Goal: Task Accomplishment & Management: Use online tool/utility

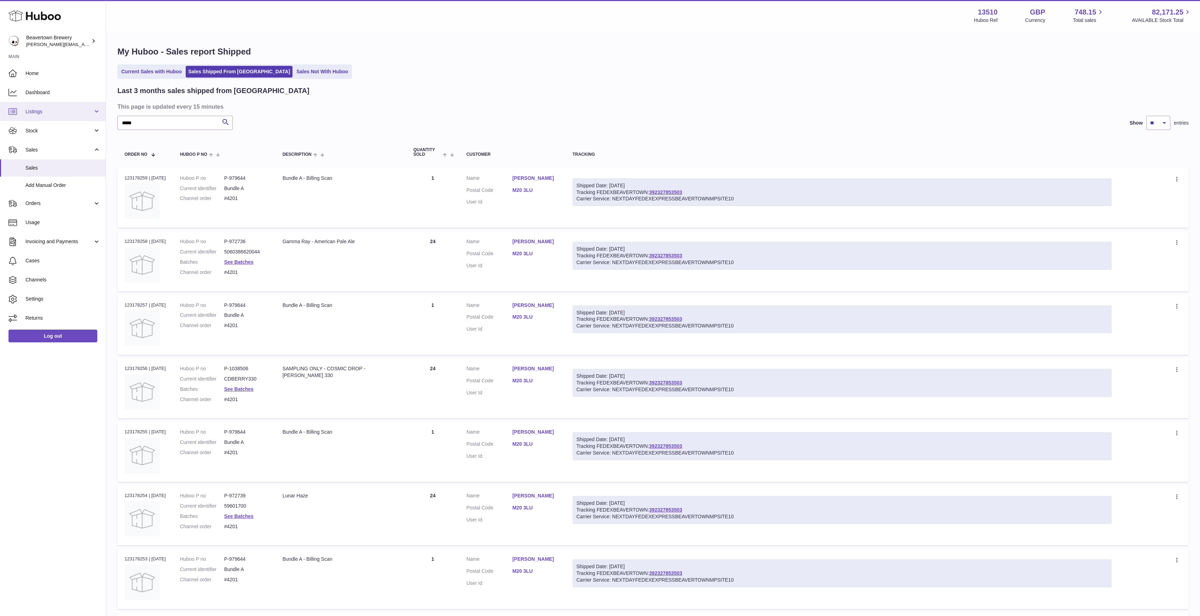
click at [50, 119] on link "Listings" at bounding box center [53, 111] width 106 height 19
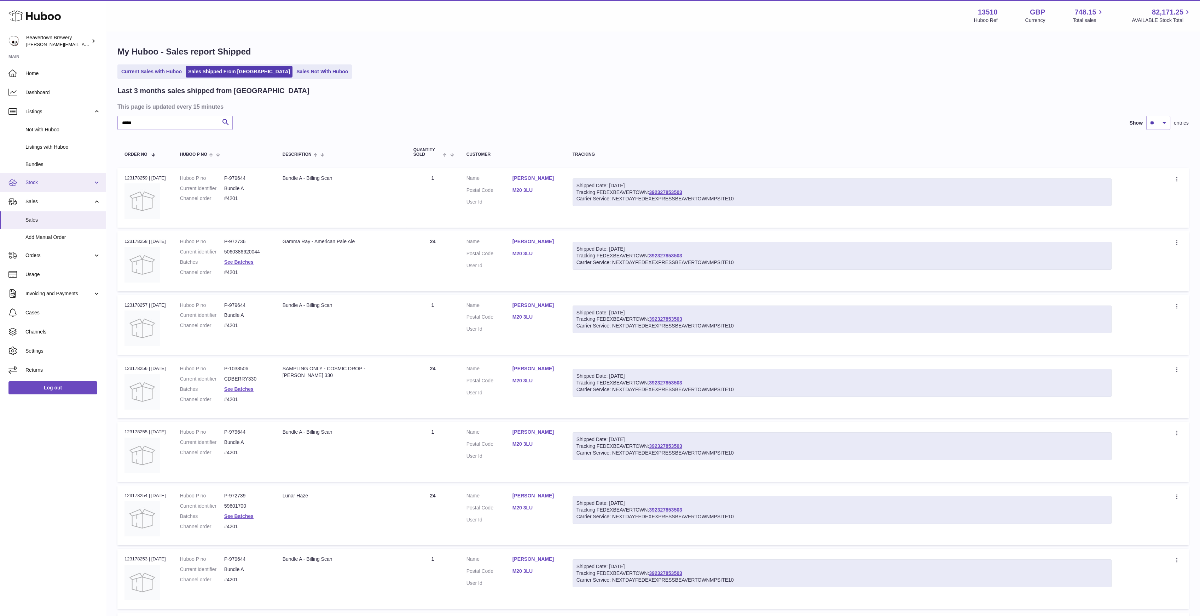
click at [33, 184] on span "Stock" at bounding box center [59, 182] width 68 height 7
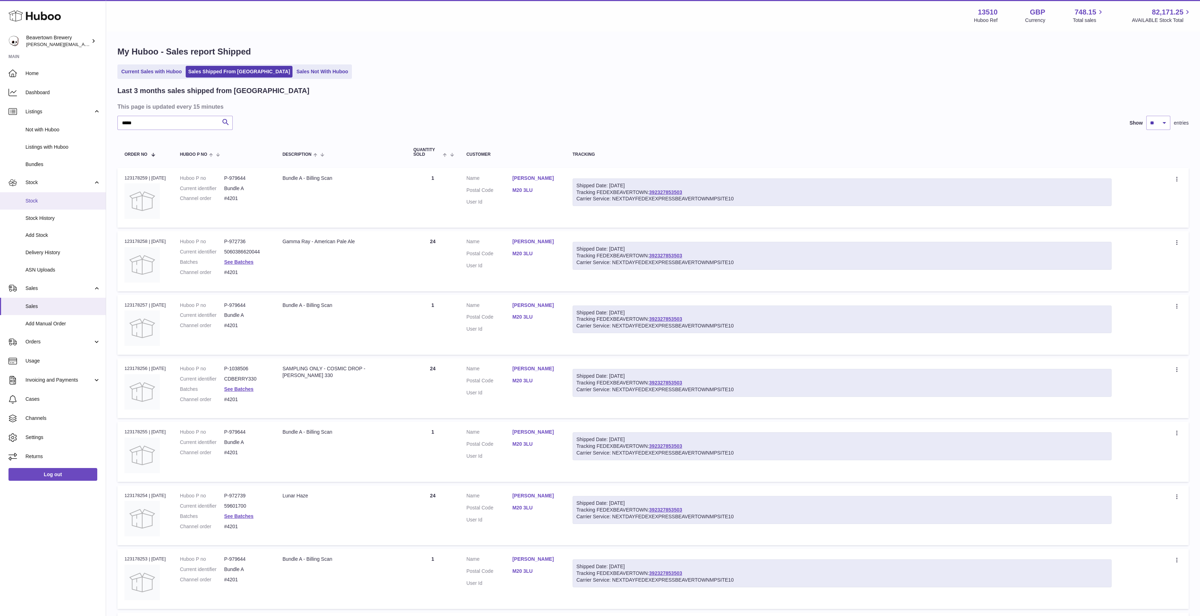
click at [45, 206] on link "Stock" at bounding box center [53, 200] width 106 height 17
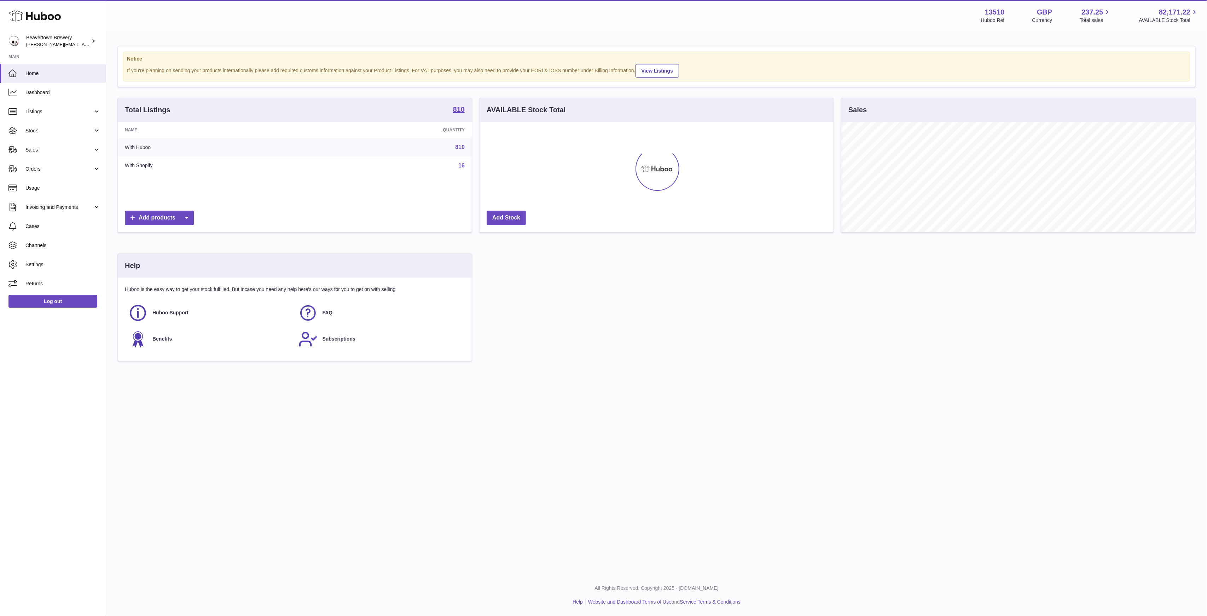
scroll to position [110, 354]
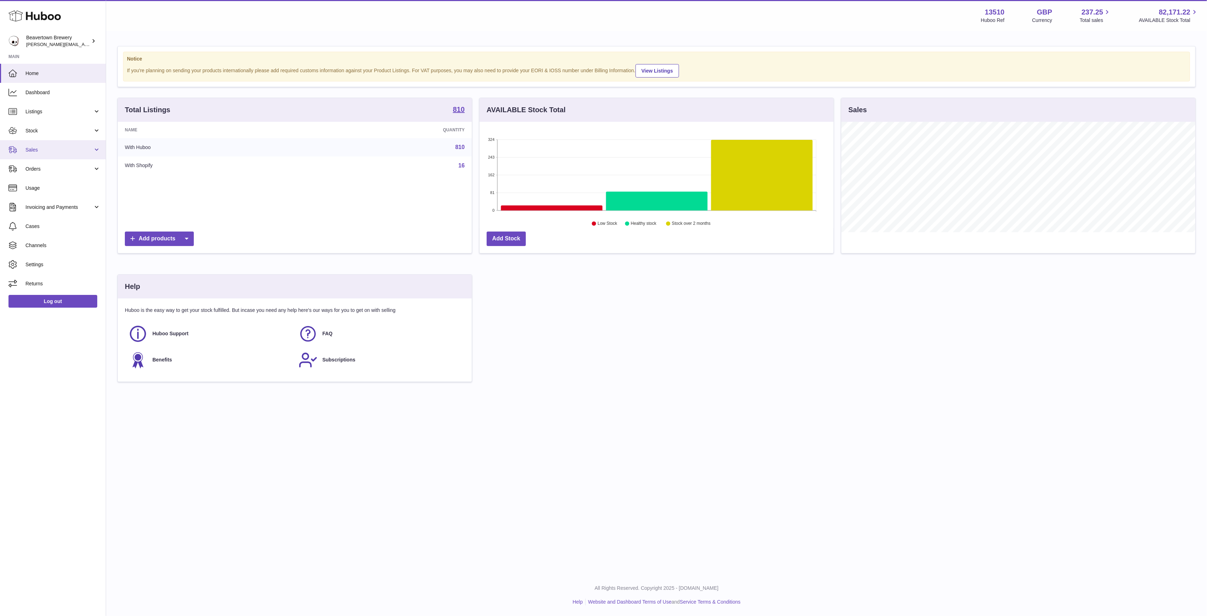
click at [45, 154] on link "Sales" at bounding box center [53, 149] width 106 height 19
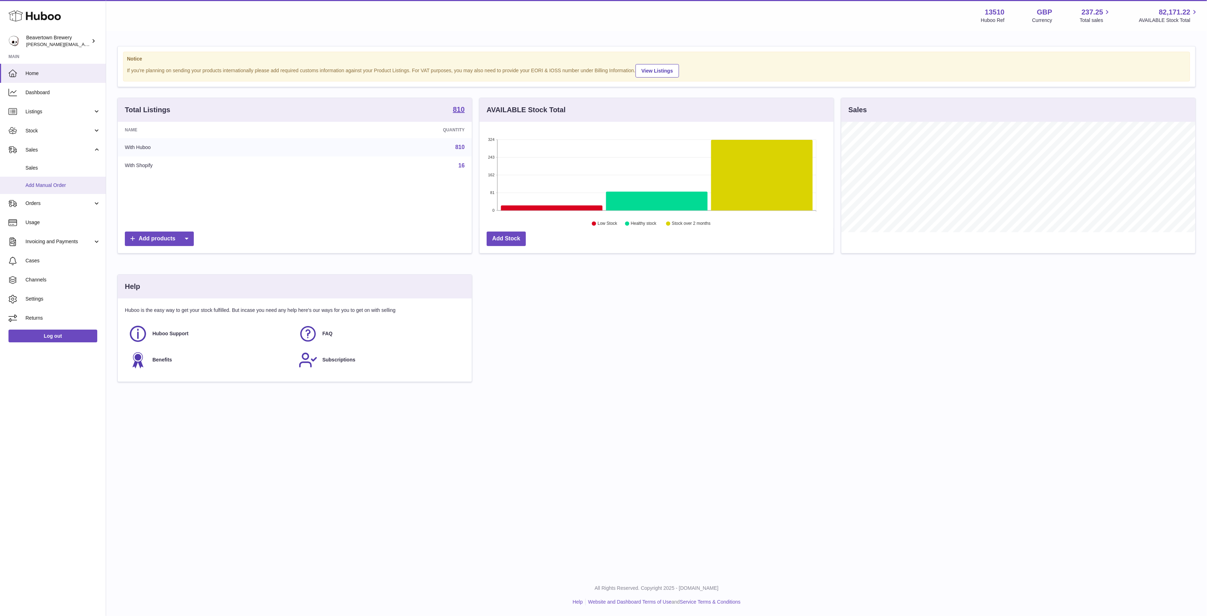
click at [45, 184] on span "Add Manual Order" at bounding box center [62, 185] width 75 height 7
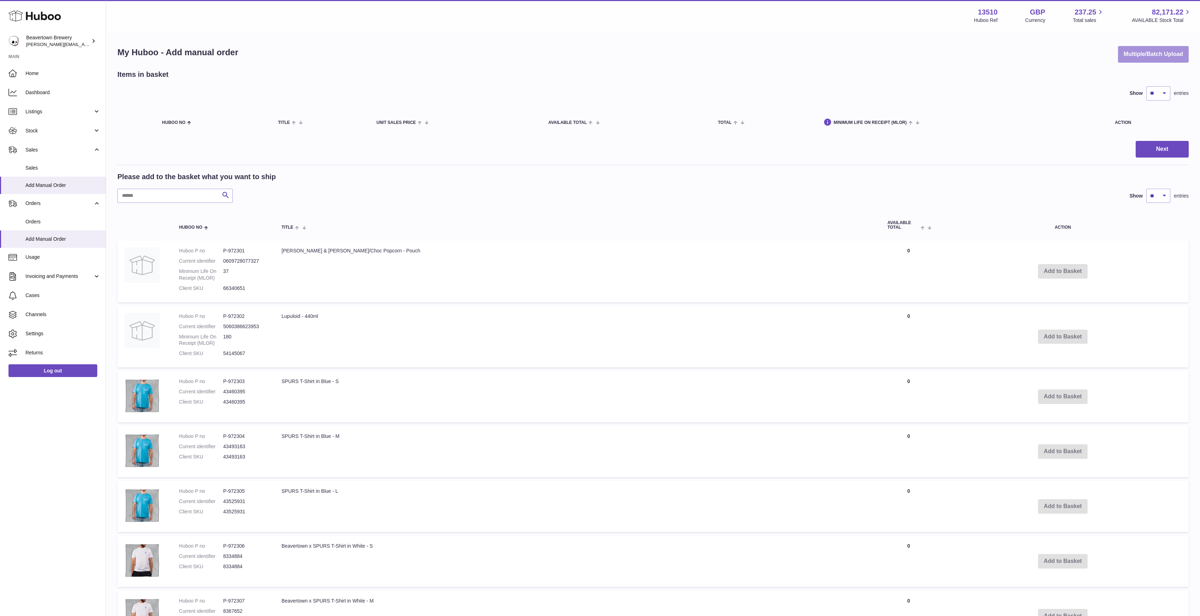
click at [1134, 55] on button "Multiple/Batch Upload" at bounding box center [1153, 54] width 71 height 17
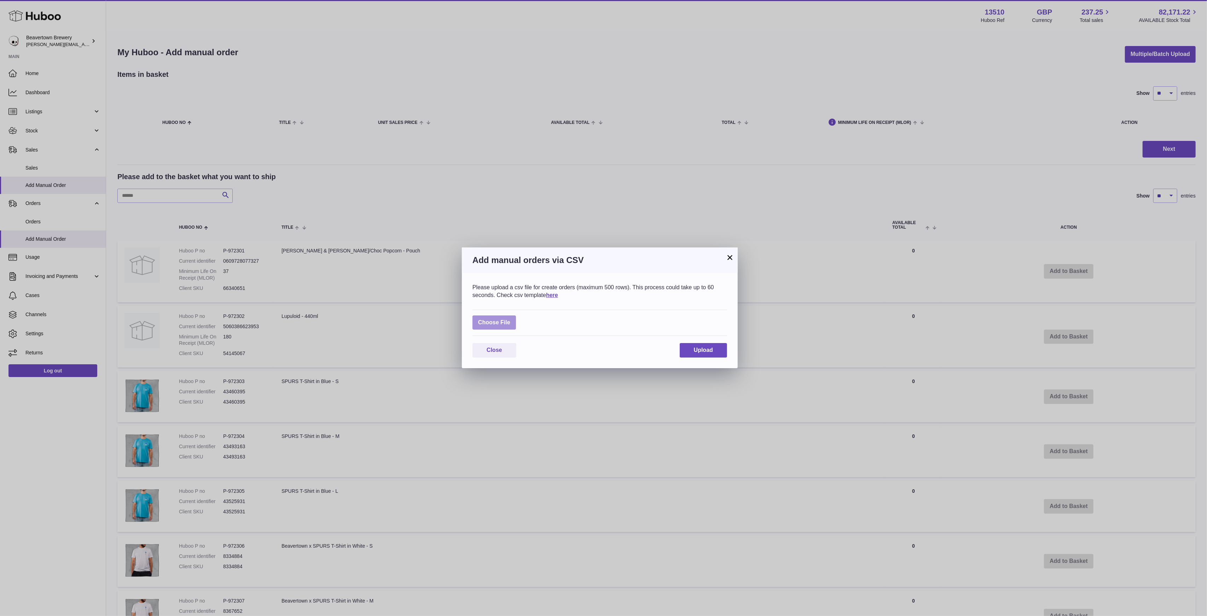
click at [500, 318] on label at bounding box center [495, 322] width 44 height 15
click at [510, 319] on input "file" at bounding box center [510, 319] width 0 height 0
type input "**********"
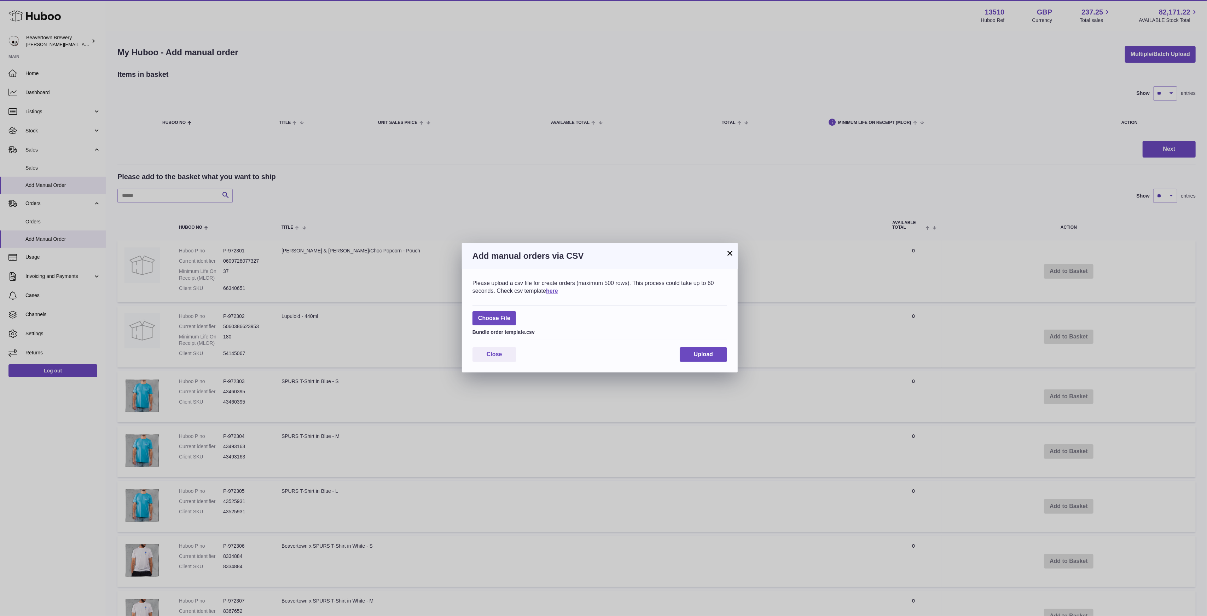
click at [697, 363] on div "Please upload a csv file for create orders (maximum 500 rows). This process cou…" at bounding box center [600, 320] width 276 height 104
click at [691, 356] on button "Upload" at bounding box center [703, 354] width 47 height 15
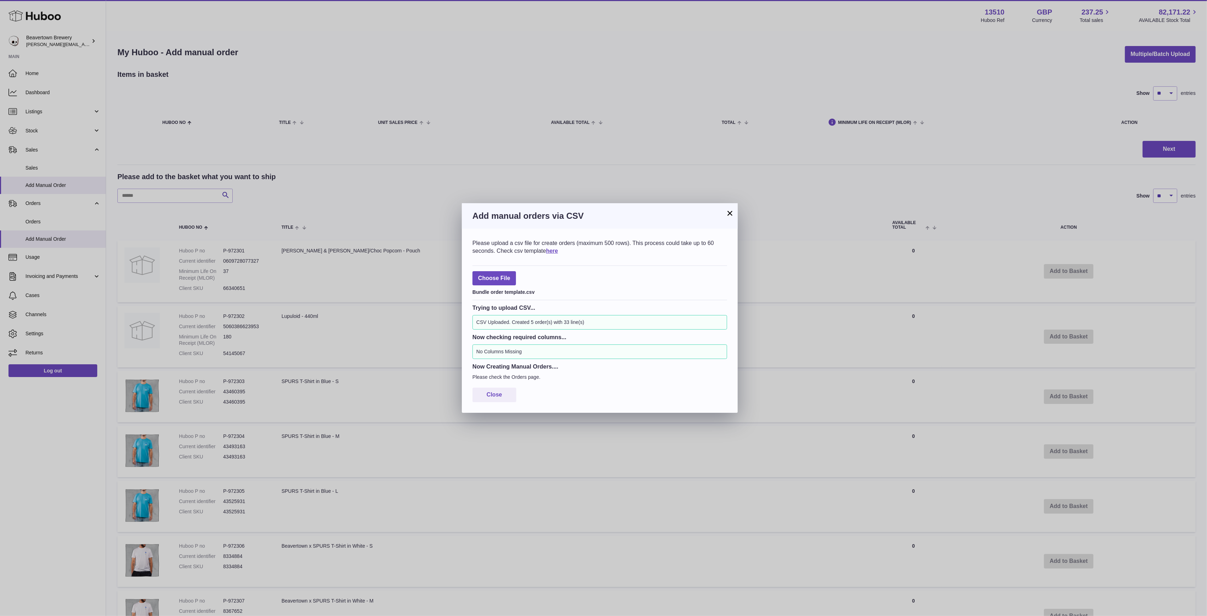
click at [734, 212] on button "×" at bounding box center [730, 213] width 8 height 8
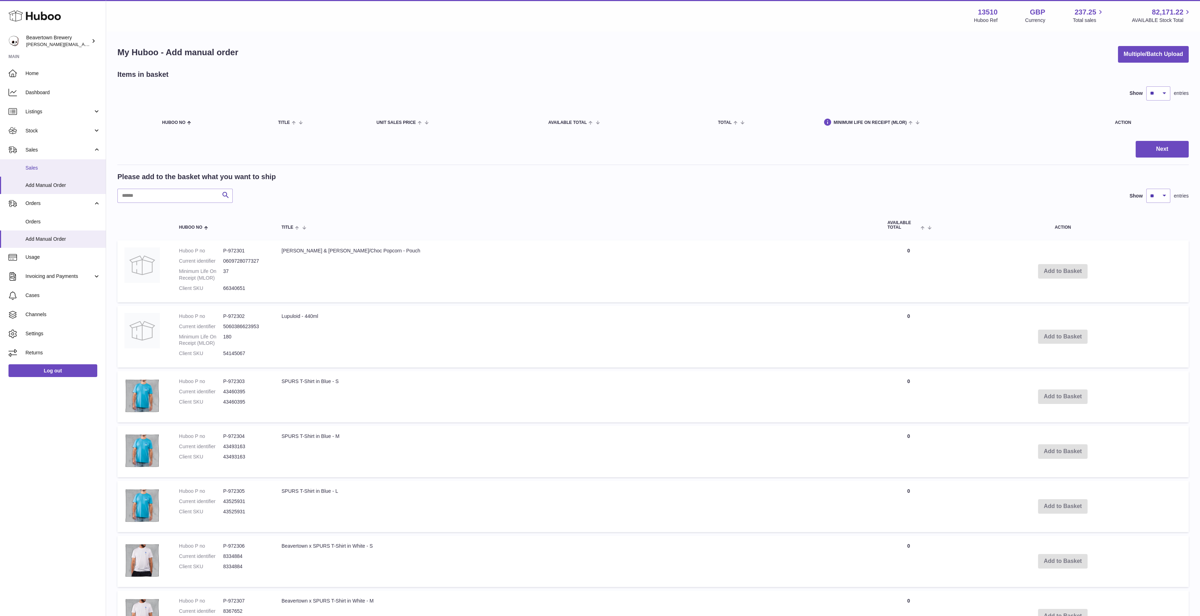
click at [37, 165] on span "Sales" at bounding box center [62, 167] width 75 height 7
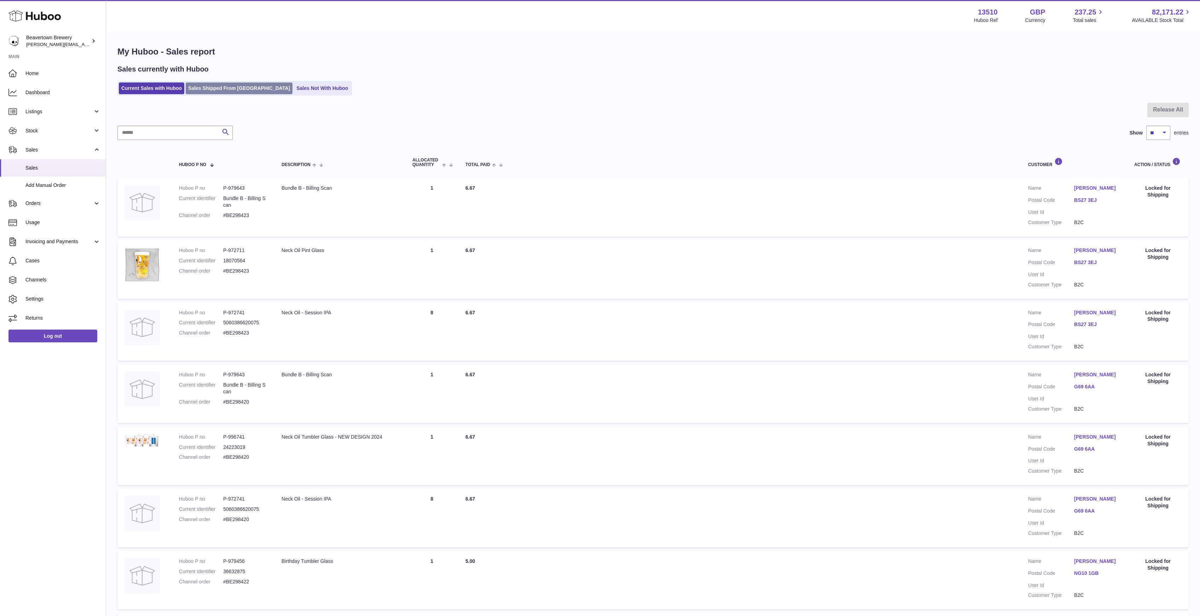
click at [203, 89] on link "Sales Shipped From Huboo" at bounding box center [239, 88] width 107 height 12
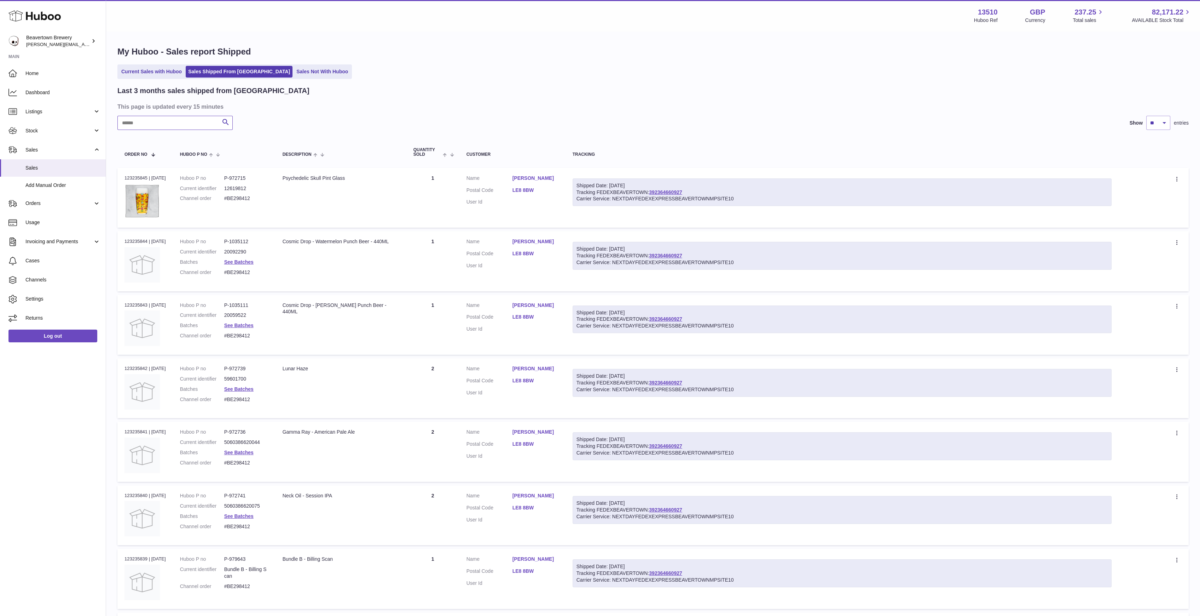
click at [175, 122] on input "text" at bounding box center [174, 123] width 115 height 14
paste input "*****"
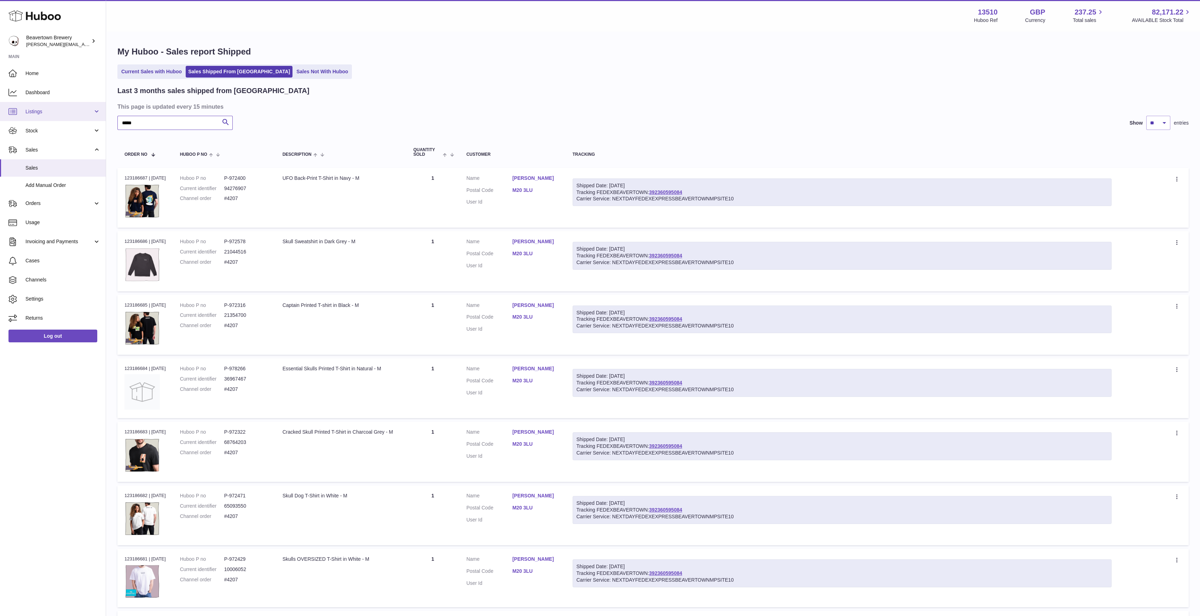
drag, startPoint x: 174, startPoint y: 123, endPoint x: 43, endPoint y: 118, distance: 131.7
click at [45, 119] on div "Huboo Beavertown Brewery [PERSON_NAME][EMAIL_ADDRESS][PERSON_NAME][DOMAIN_NAME]…" at bounding box center [600, 396] width 1200 height 793
paste input "text"
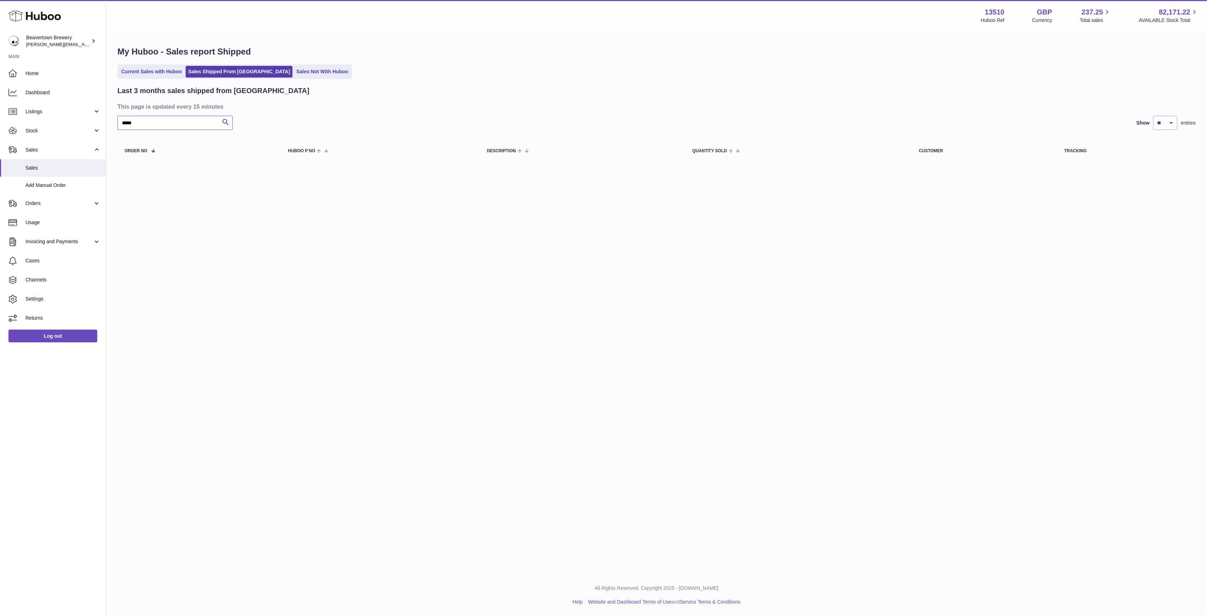
type input "*****"
click at [40, 88] on link "Dashboard" at bounding box center [53, 92] width 106 height 19
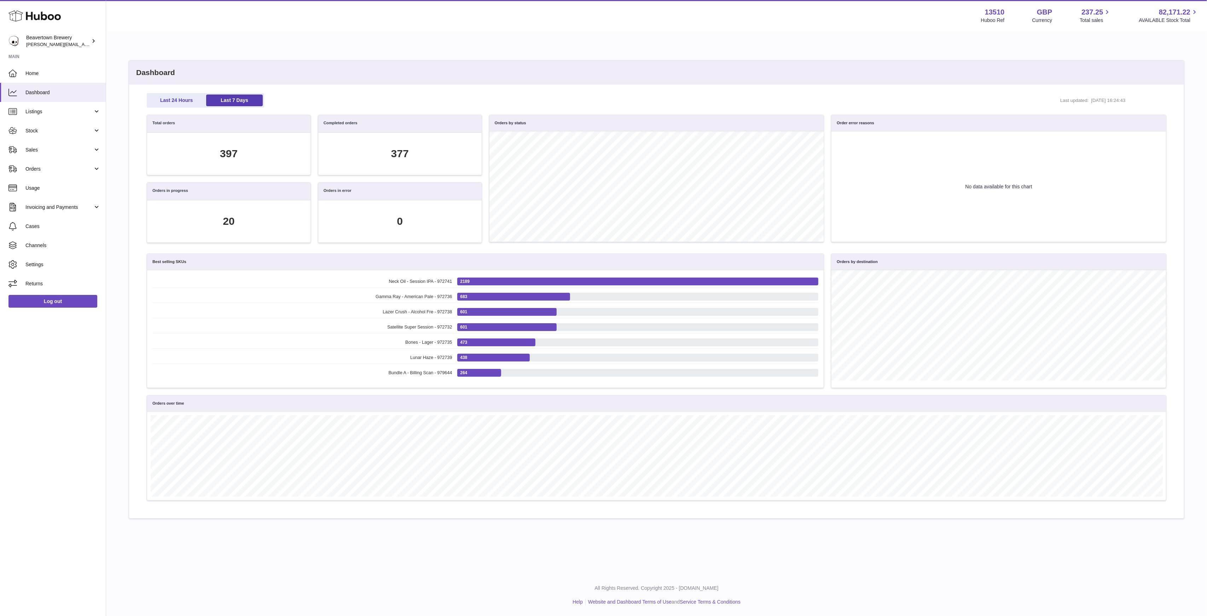
scroll to position [81, 1012]
